Goal: Task Accomplishment & Management: Manage account settings

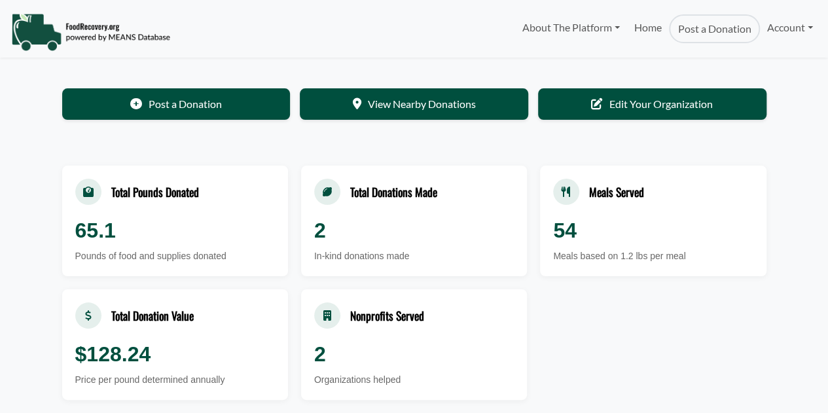
select select "Language Translate Widget"
click at [800, 29] on link "Account" at bounding box center [790, 27] width 60 height 26
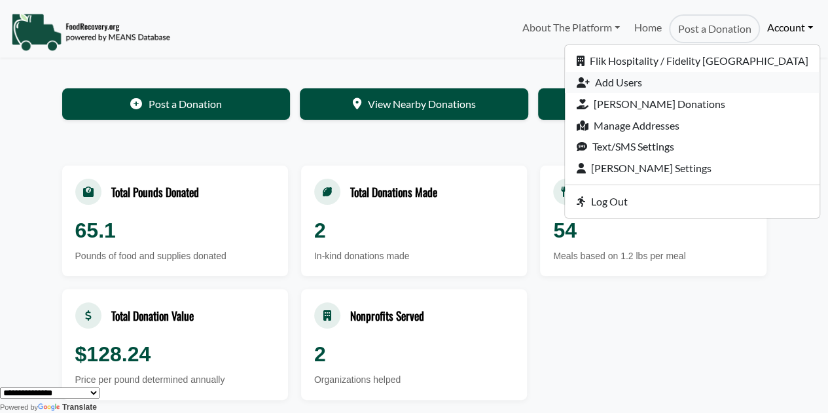
click at [676, 82] on link "Add Users" at bounding box center [692, 83] width 255 height 22
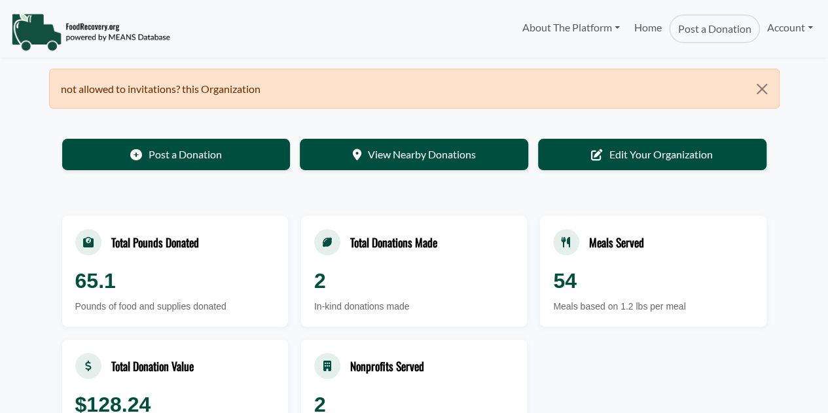
select select "Language Translate Widget"
click at [770, 25] on link "Account" at bounding box center [790, 27] width 60 height 26
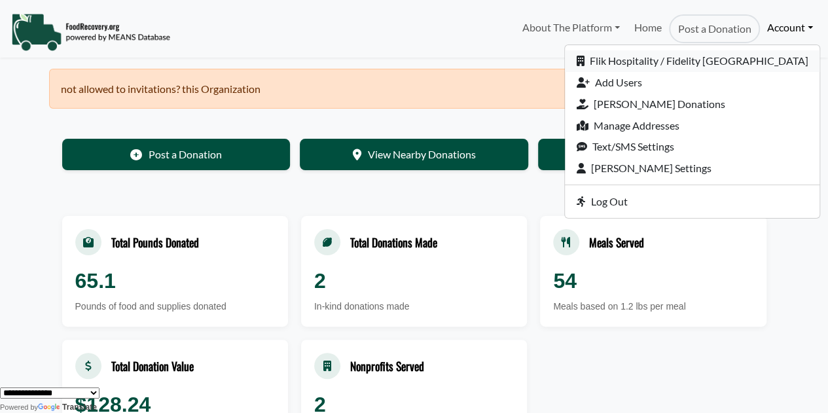
click at [686, 65] on link "Flik Hospitality / Fidelity [GEOGRAPHIC_DATA]" at bounding box center [692, 61] width 255 height 22
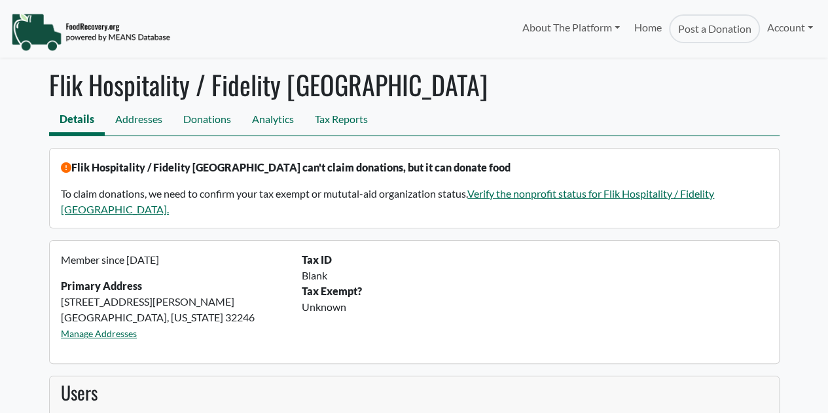
select select "Language Translate Widget"
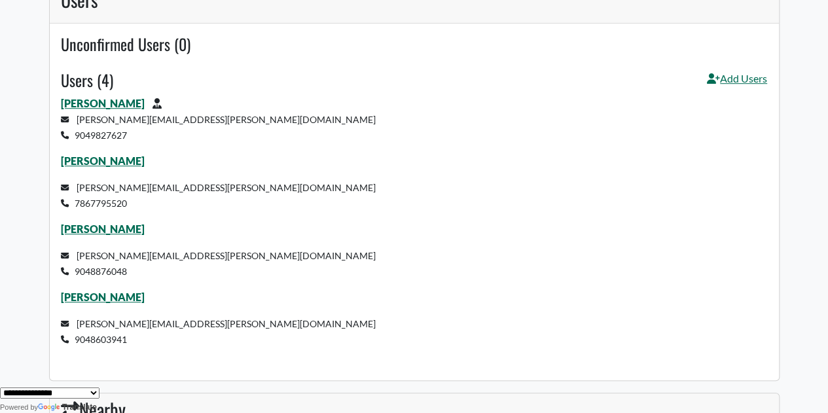
scroll to position [327, 0]
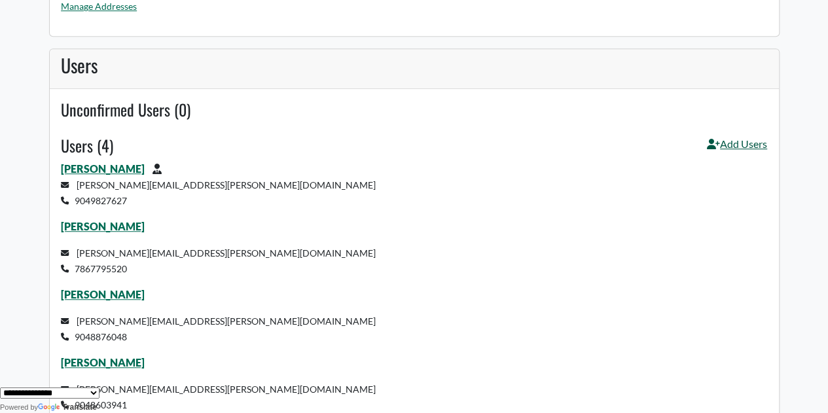
click at [710, 139] on icon at bounding box center [713, 144] width 13 height 10
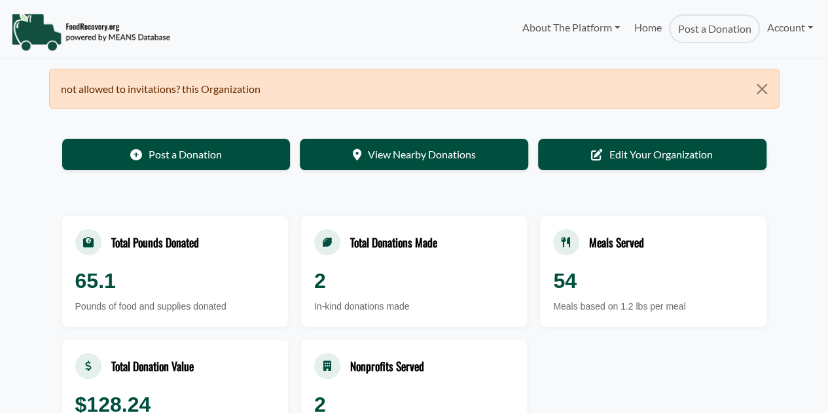
select select "Language Translate Widget"
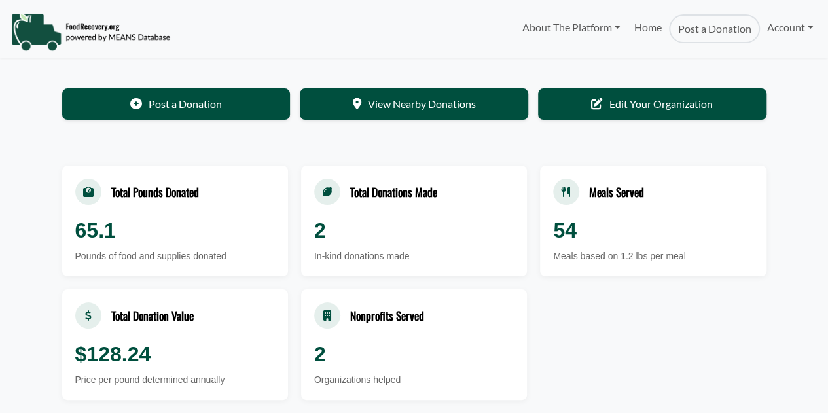
select select "Language Translate Widget"
